Goal: Task Accomplishment & Management: Manage account settings

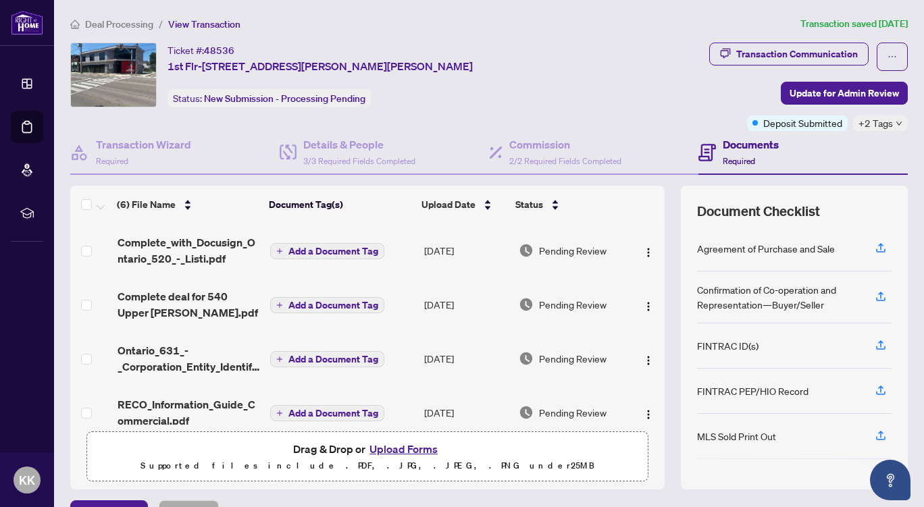
scroll to position [78, 0]
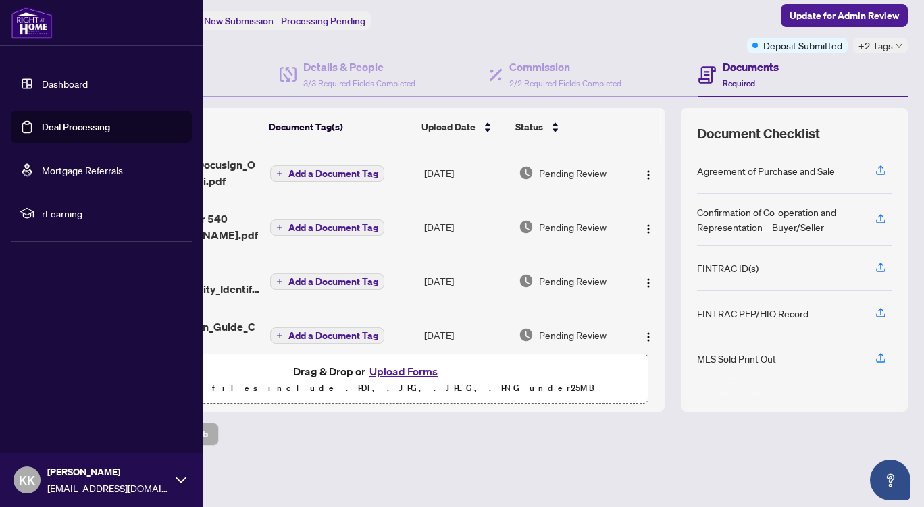
click at [26, 24] on img at bounding box center [32, 23] width 42 height 32
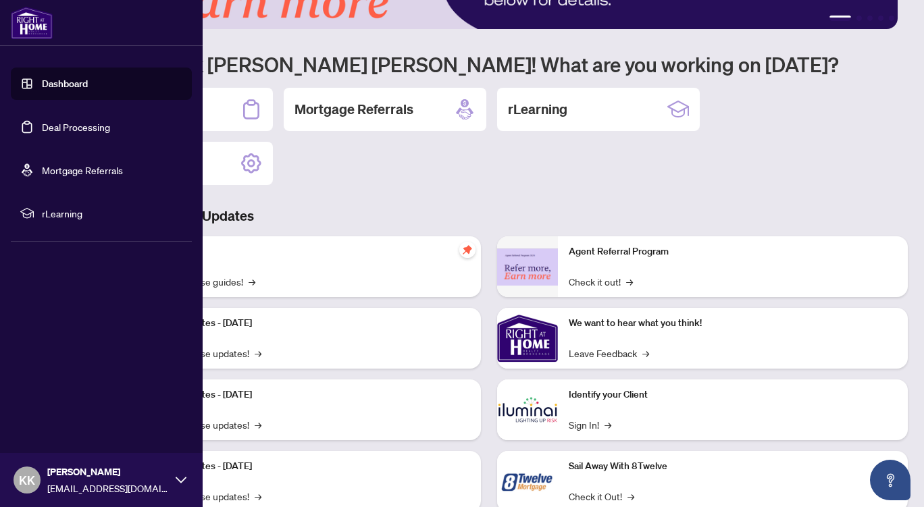
click at [68, 88] on link "Dashboard" at bounding box center [65, 84] width 46 height 12
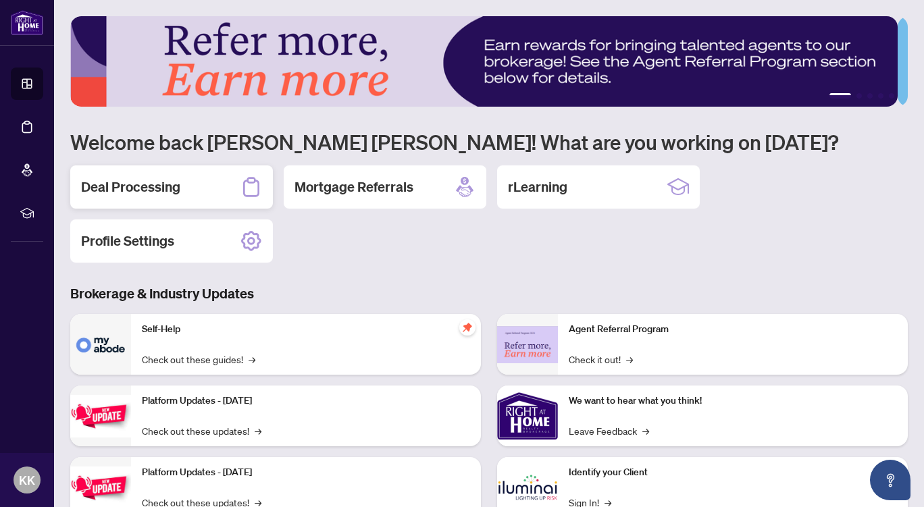
click at [174, 188] on h2 "Deal Processing" at bounding box center [130, 187] width 99 height 19
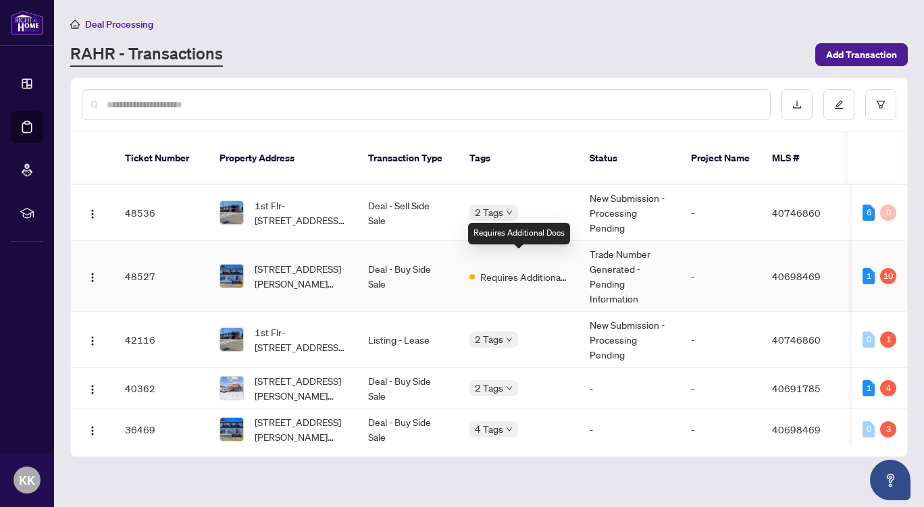
click at [513, 270] on span "Requires Additional Docs" at bounding box center [524, 277] width 88 height 15
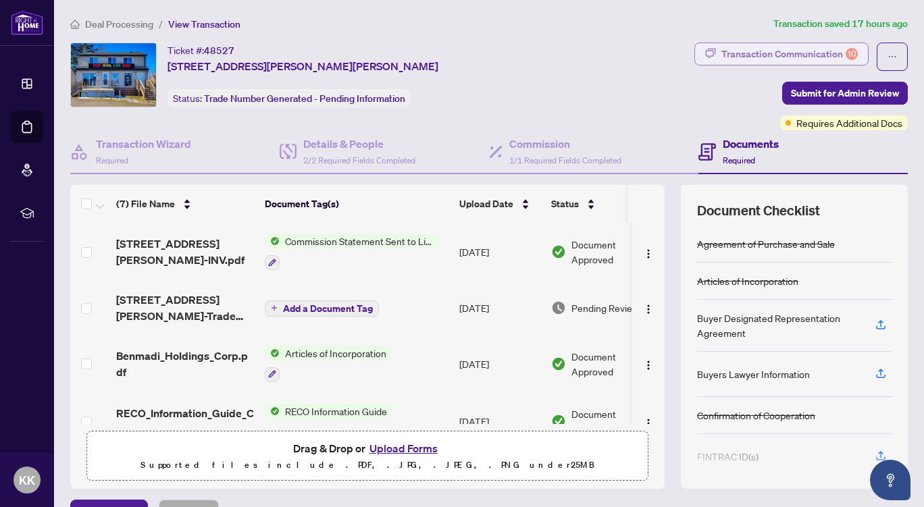
click at [790, 51] on div "Transaction Communication 10" at bounding box center [789, 54] width 136 height 22
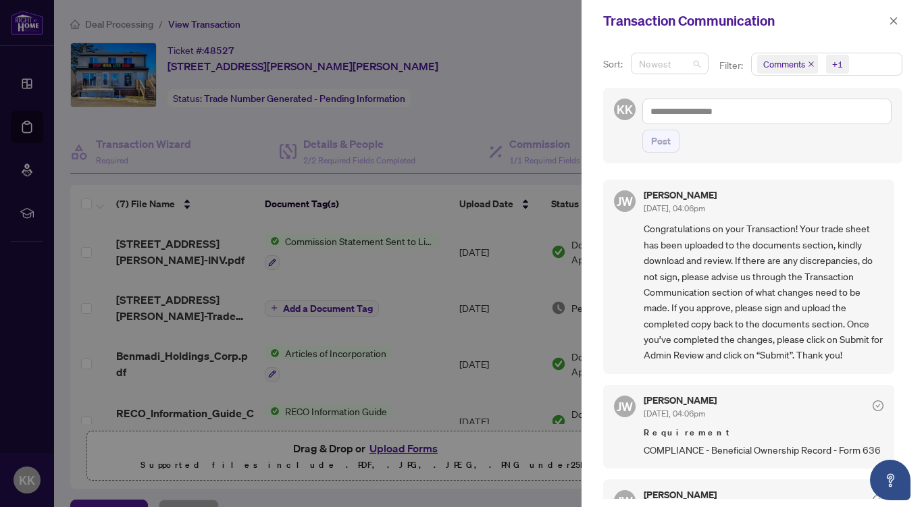
click at [698, 61] on span "Newest" at bounding box center [669, 63] width 61 height 20
click at [754, 33] on div "Transaction Communication" at bounding box center [753, 21] width 342 height 42
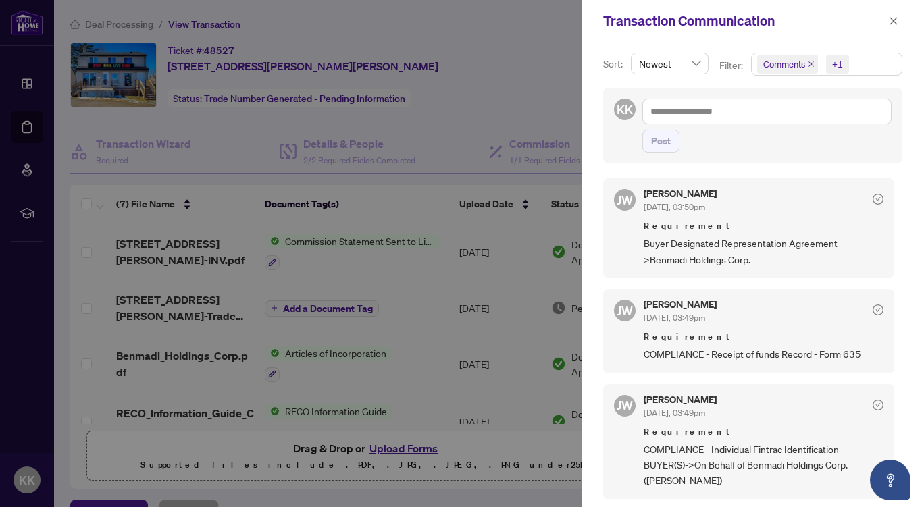
scroll to position [3, 0]
